Goal: Information Seeking & Learning: Find specific fact

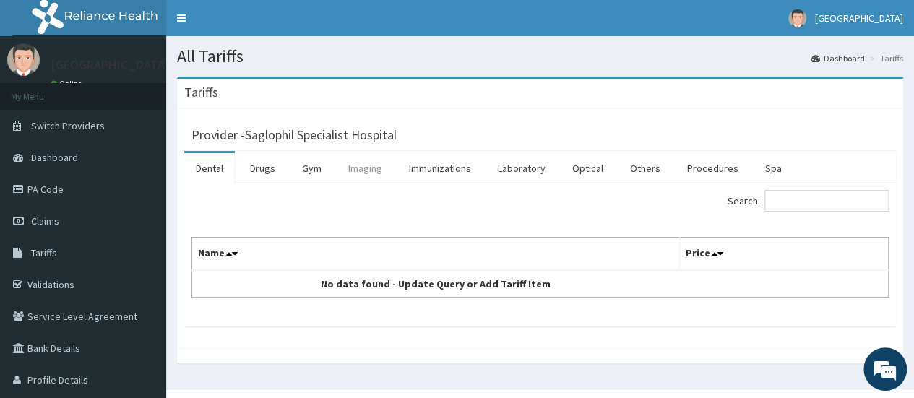
click at [374, 161] on link "Imaging" at bounding box center [365, 168] width 57 height 30
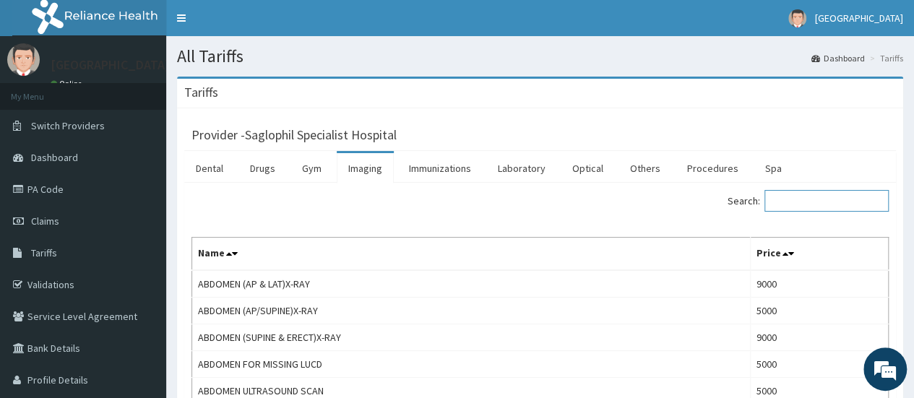
click at [791, 199] on input "Search:" at bounding box center [826, 201] width 124 height 22
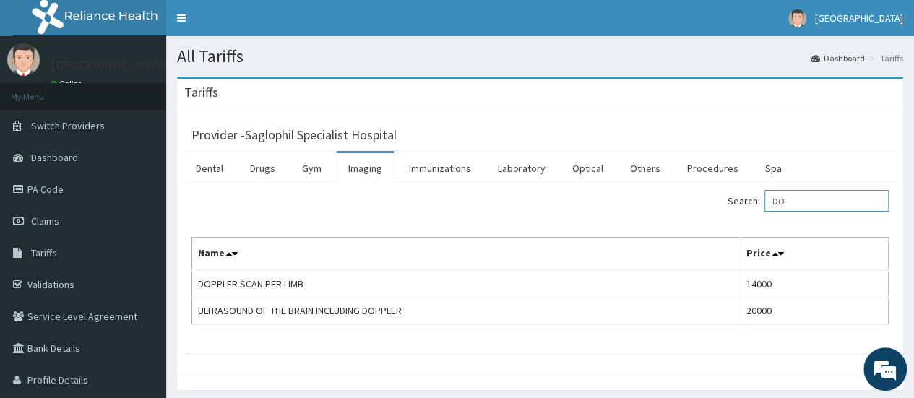
type input "D"
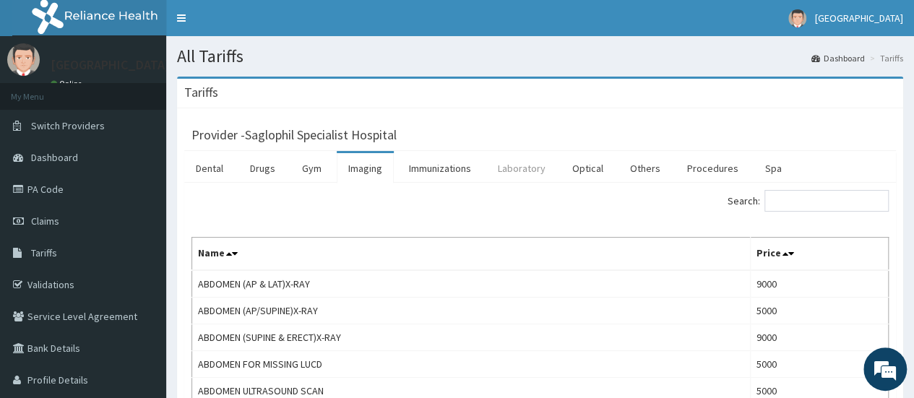
click at [521, 165] on link "Laboratory" at bounding box center [521, 168] width 71 height 30
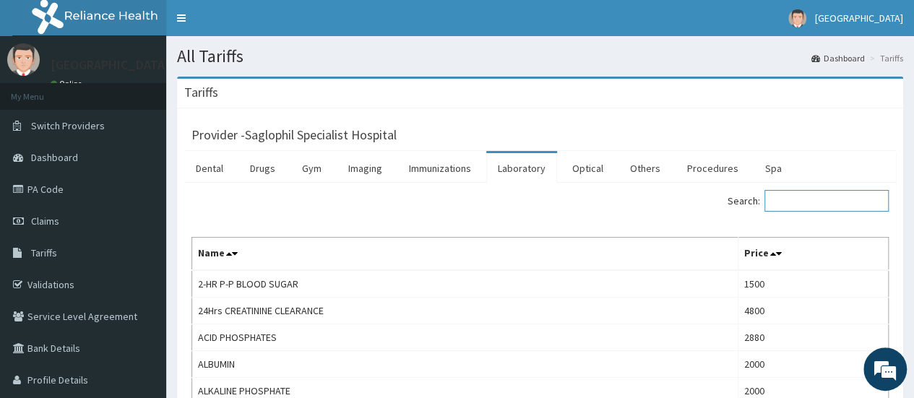
click at [794, 201] on input "Search:" at bounding box center [826, 201] width 124 height 22
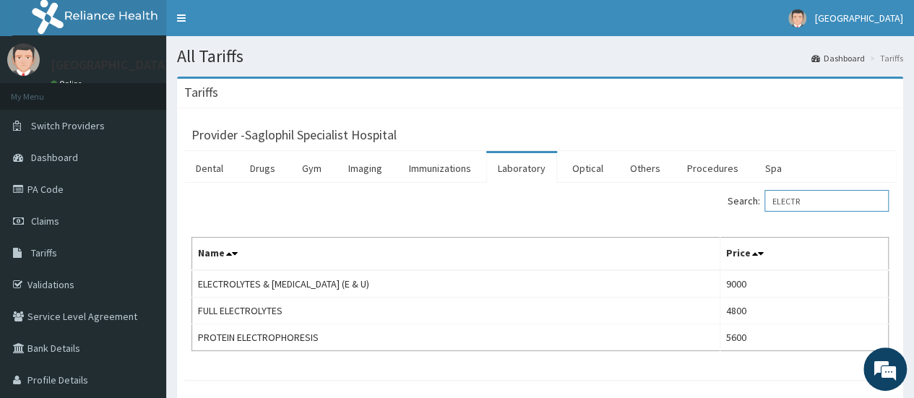
click at [815, 201] on input "ELECTR" at bounding box center [826, 201] width 124 height 22
type input "E"
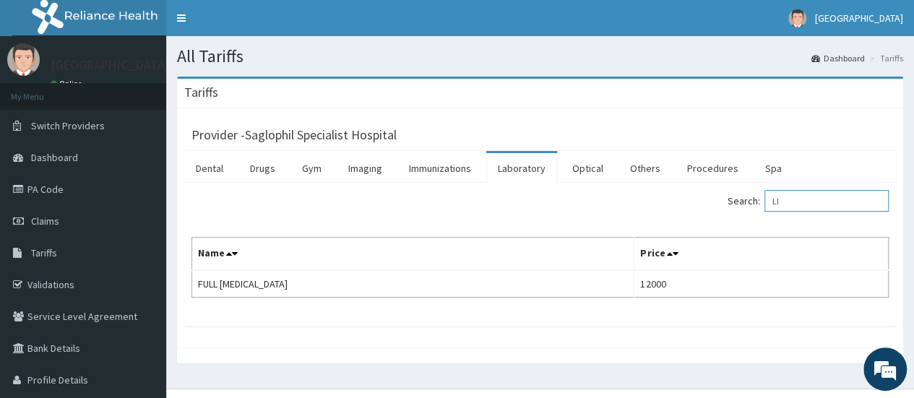
type input "L"
type input "F"
type input "A"
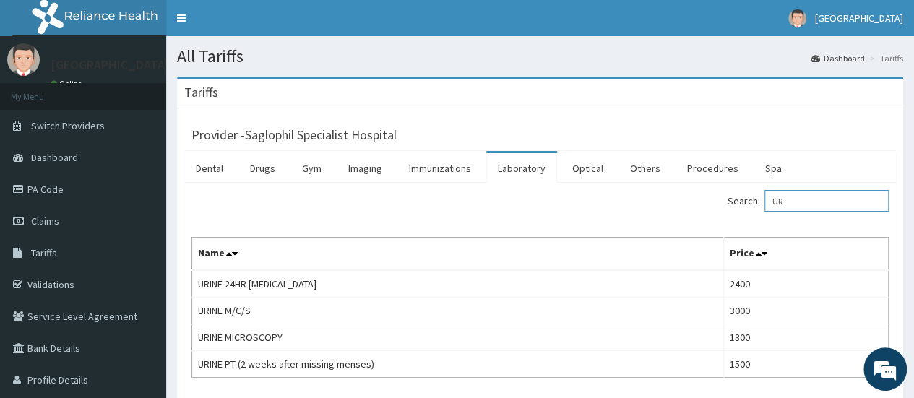
type input "U"
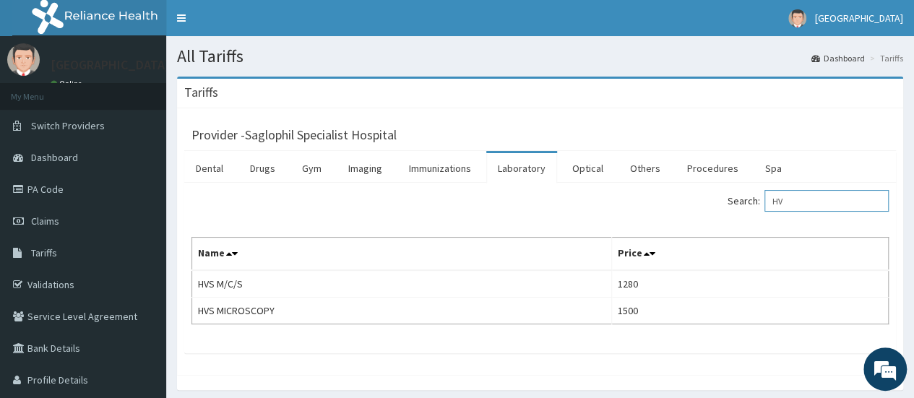
type input "H"
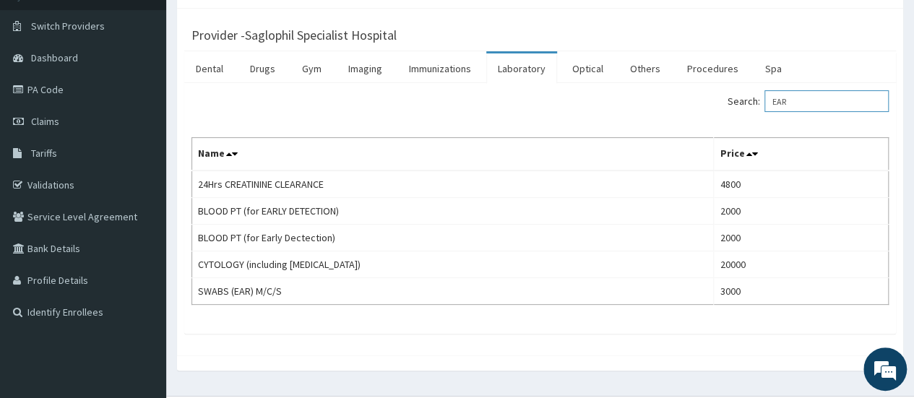
scroll to position [110, 0]
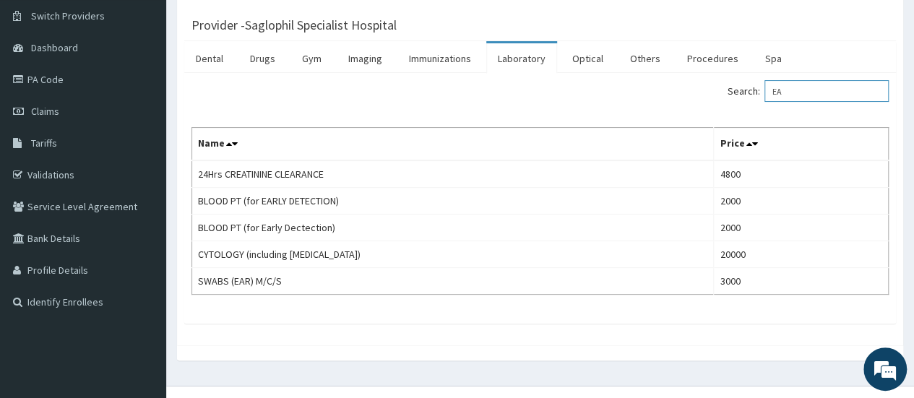
type input "E"
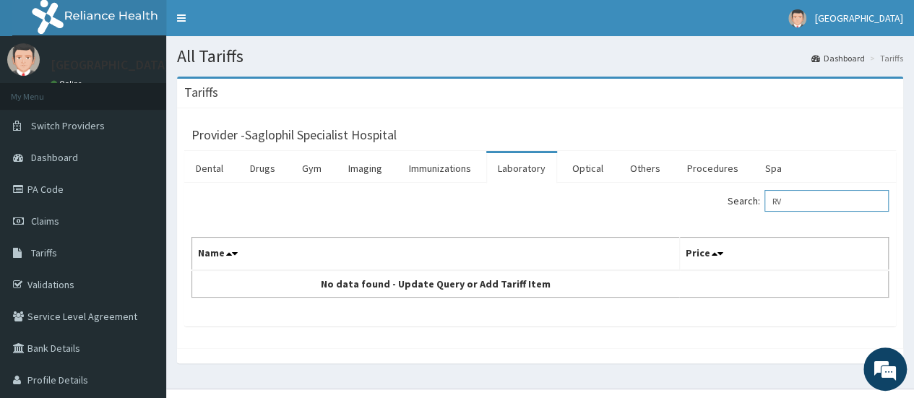
type input "R"
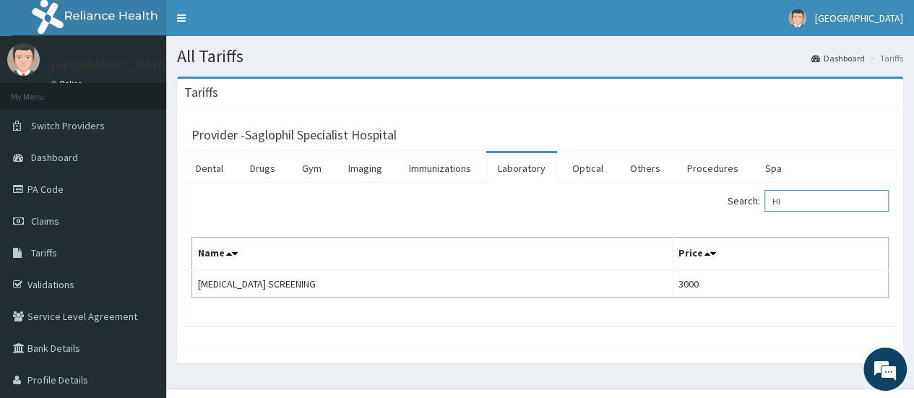
type input "H"
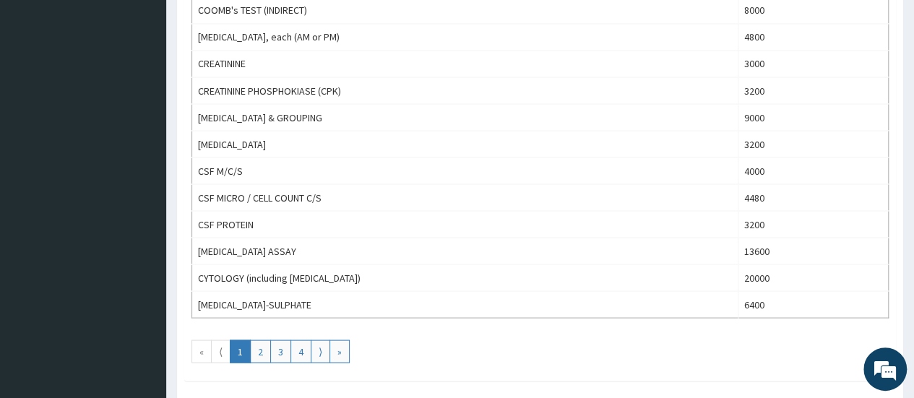
scroll to position [1300, 0]
